Goal: Navigation & Orientation: Go to known website

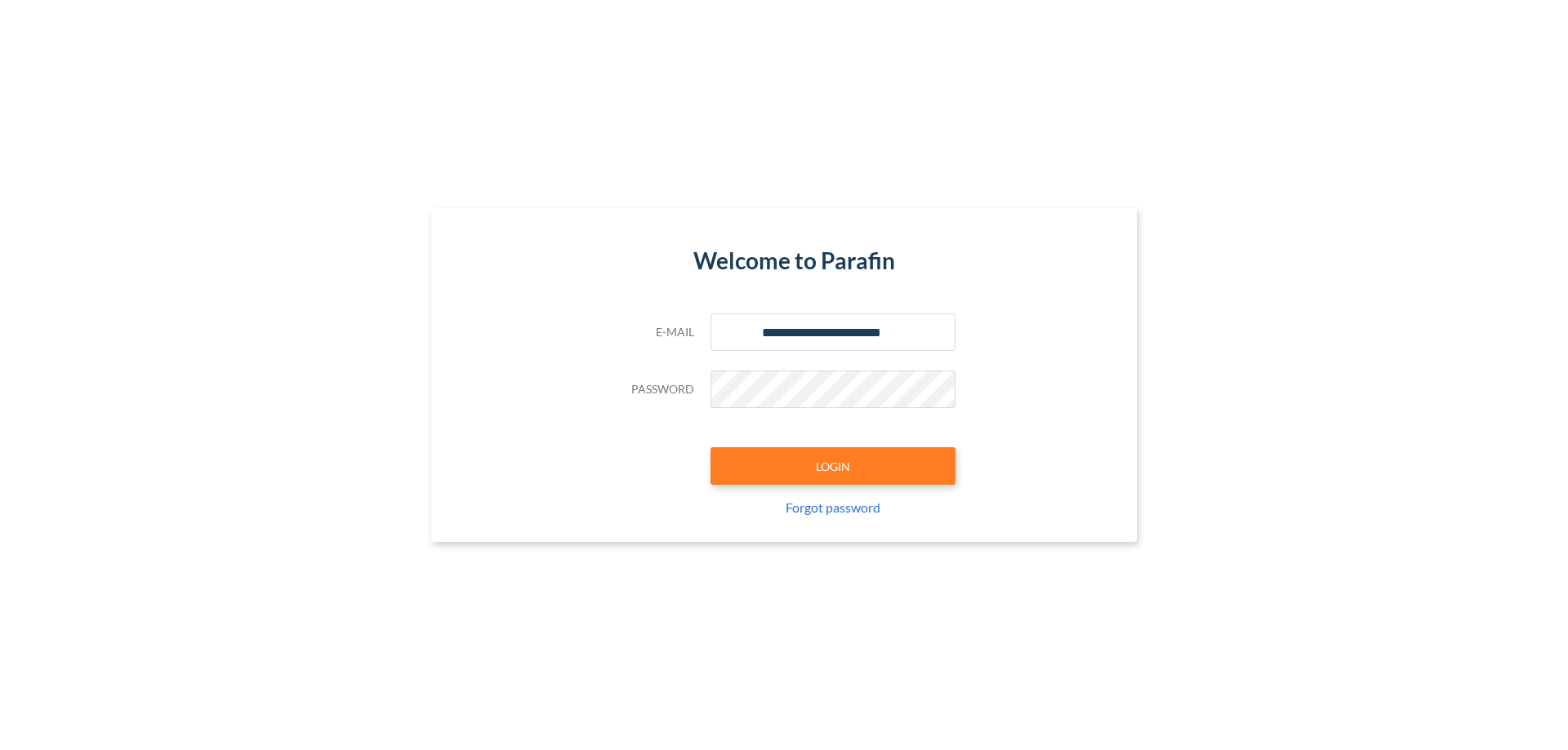
type input "**********"
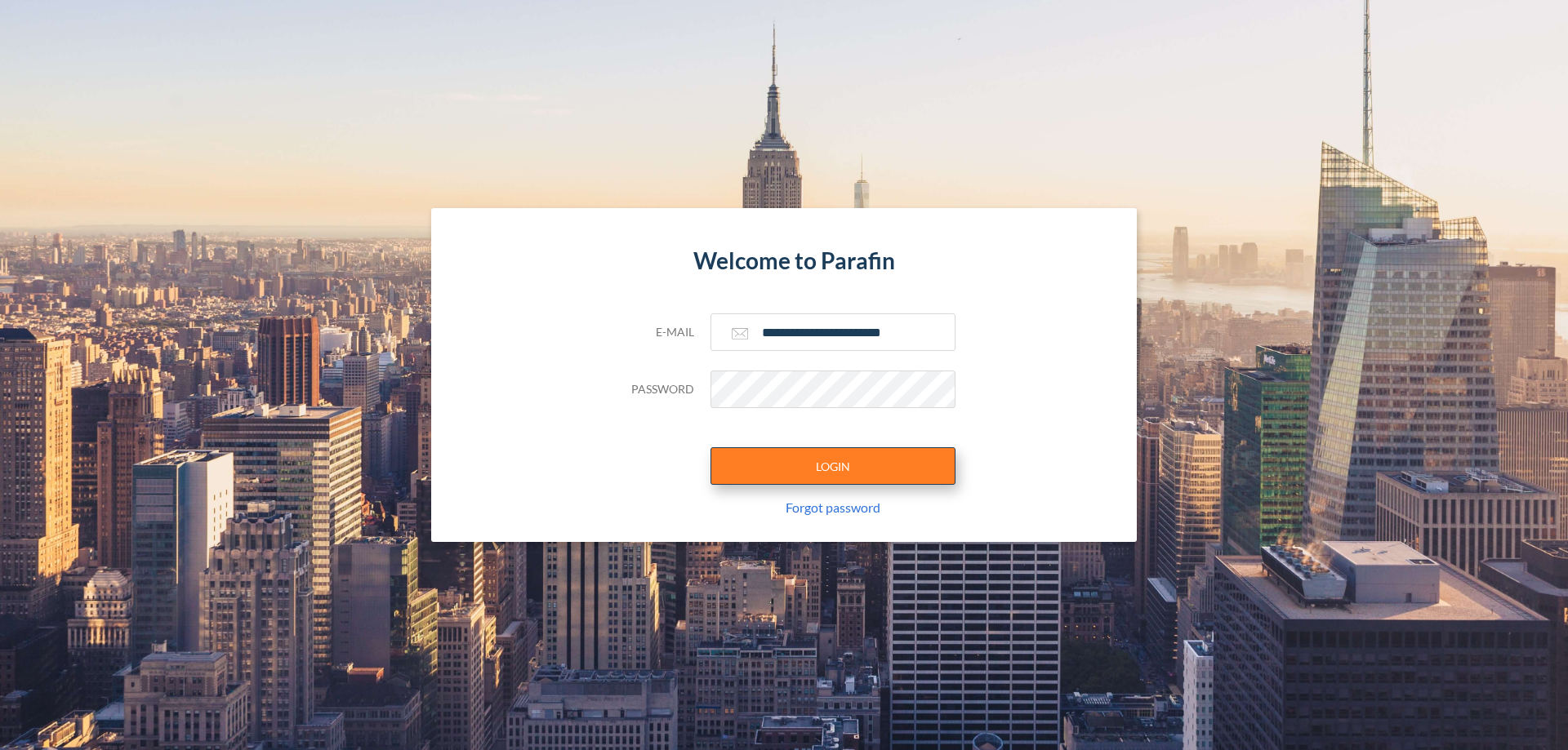
click at [833, 466] on button "LOGIN" at bounding box center [832, 466] width 245 height 38
